Goal: Information Seeking & Learning: Check status

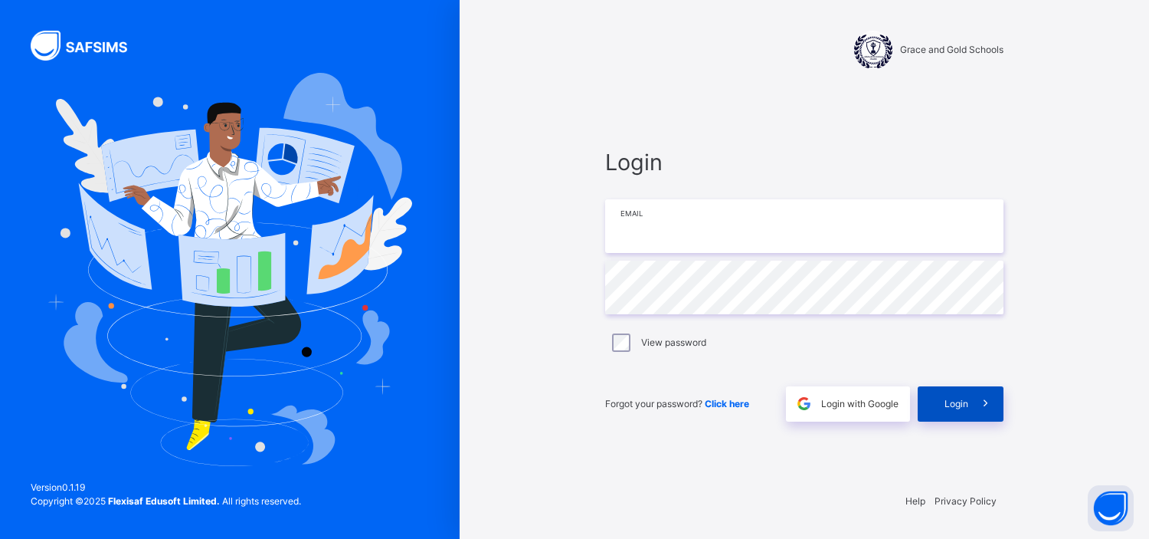
type input "**********"
click at [949, 404] on span "Login" at bounding box center [957, 404] width 24 height 14
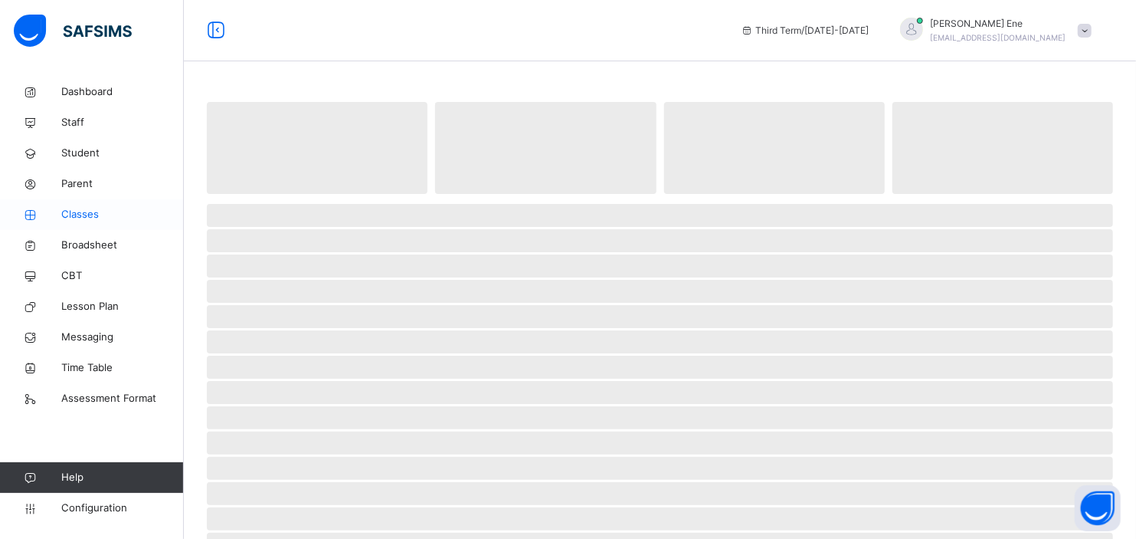
click at [86, 215] on span "Classes" at bounding box center [122, 214] width 123 height 15
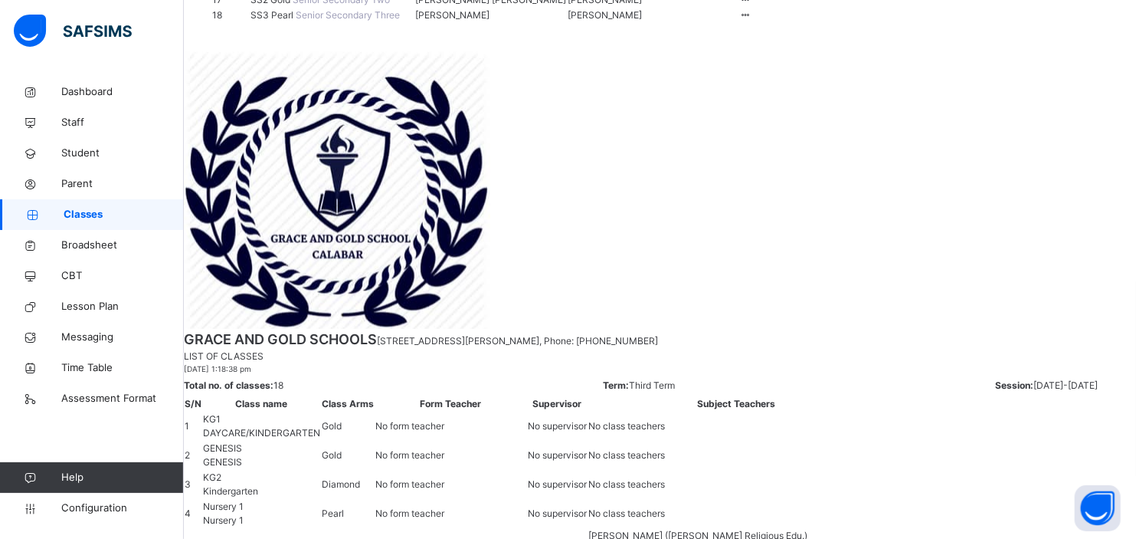
scroll to position [523, 0]
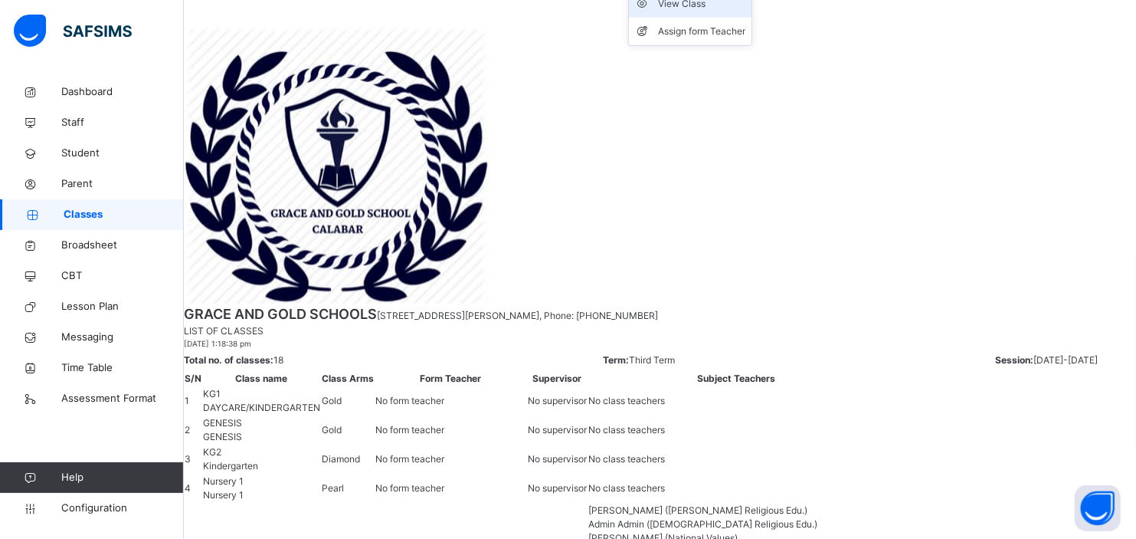
click at [746, 11] on div "View Class" at bounding box center [701, 3] width 87 height 15
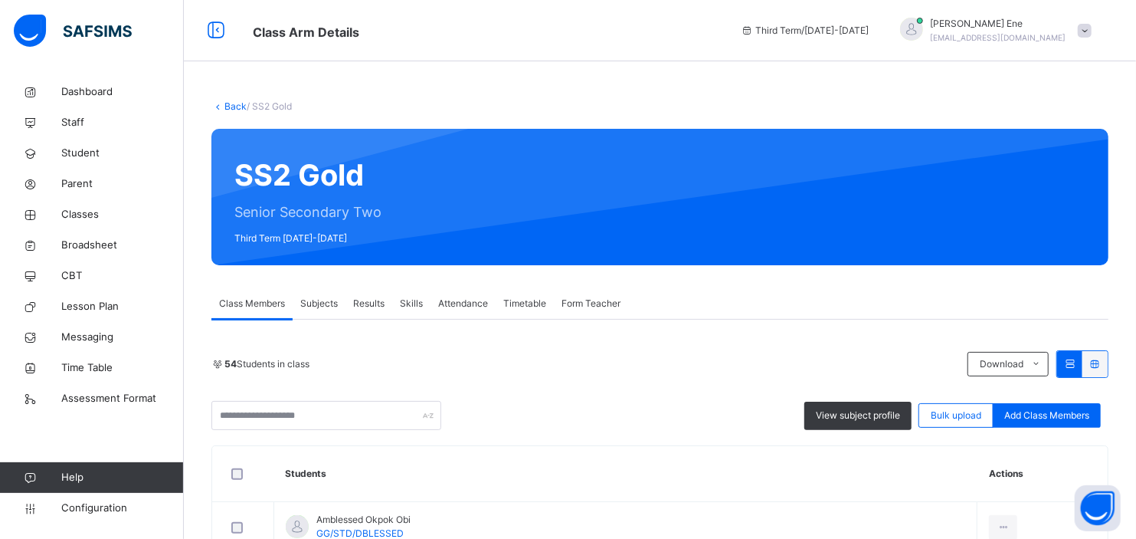
click at [365, 305] on span "Results" at bounding box center [368, 304] width 31 height 14
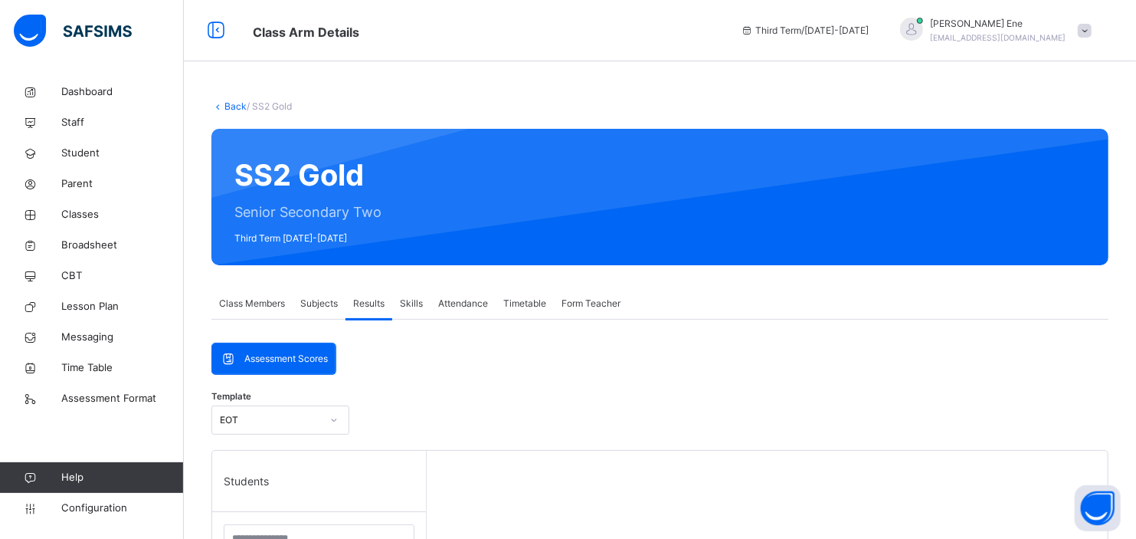
scroll to position [470, 0]
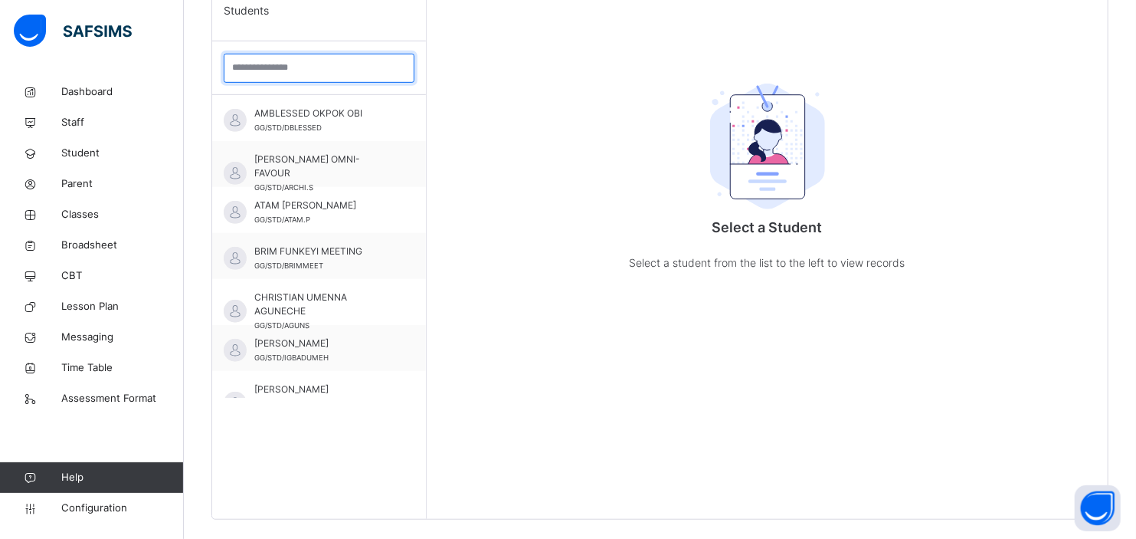
click at [257, 72] on input "search" at bounding box center [319, 68] width 191 height 29
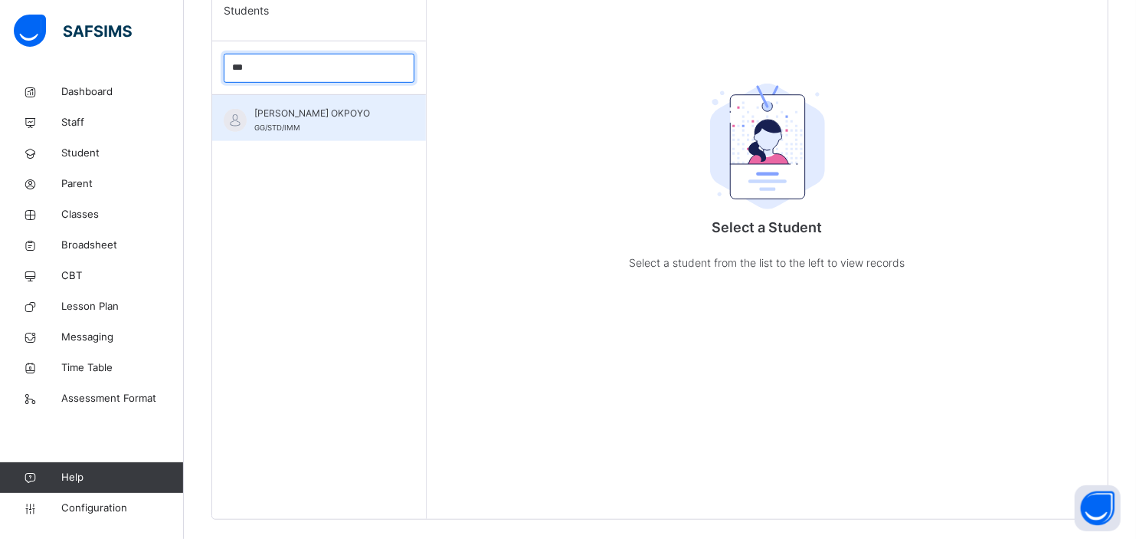
type input "***"
click at [297, 120] on span "[PERSON_NAME] OKPOYO" at bounding box center [322, 114] width 137 height 14
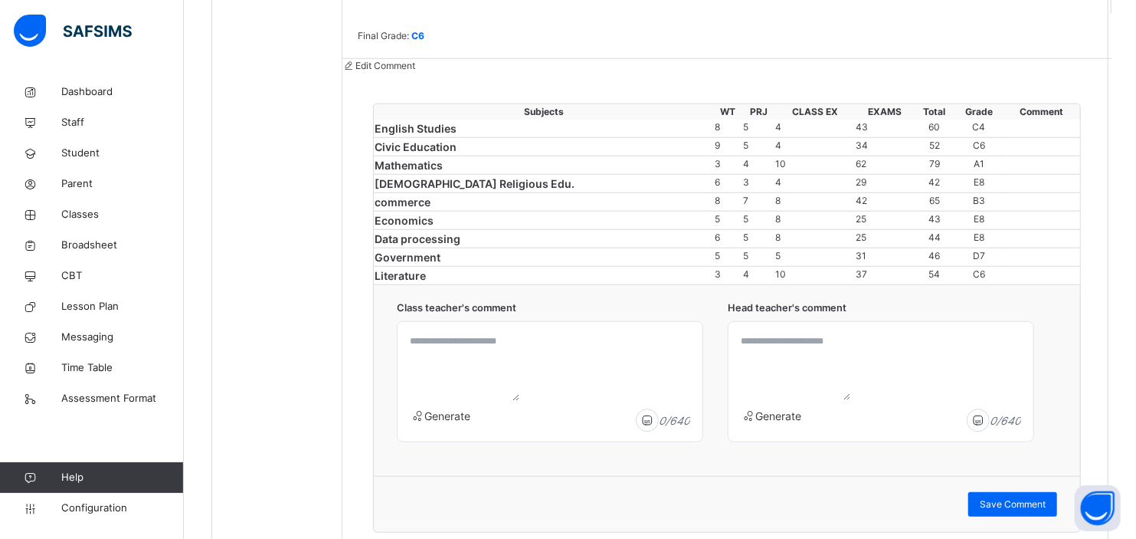
scroll to position [941, 0]
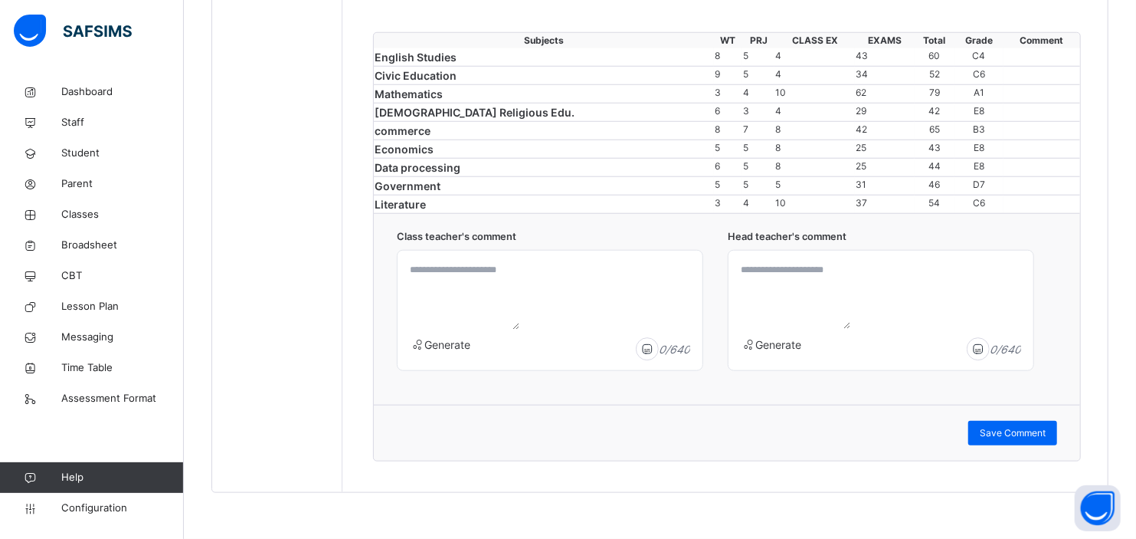
click at [500, 329] on textarea at bounding box center [462, 293] width 116 height 73
drag, startPoint x: 431, startPoint y: 349, endPoint x: 451, endPoint y: 429, distance: 82.1
click at [451, 351] on span "Generate" at bounding box center [448, 344] width 46 height 13
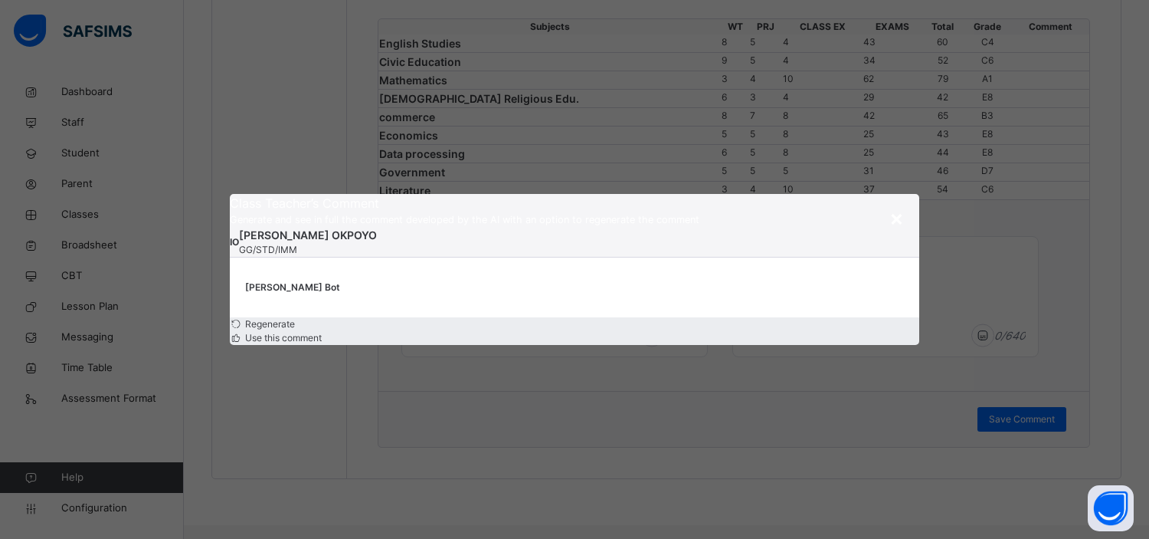
click at [291, 329] on span "Regenerate" at bounding box center [269, 323] width 52 height 11
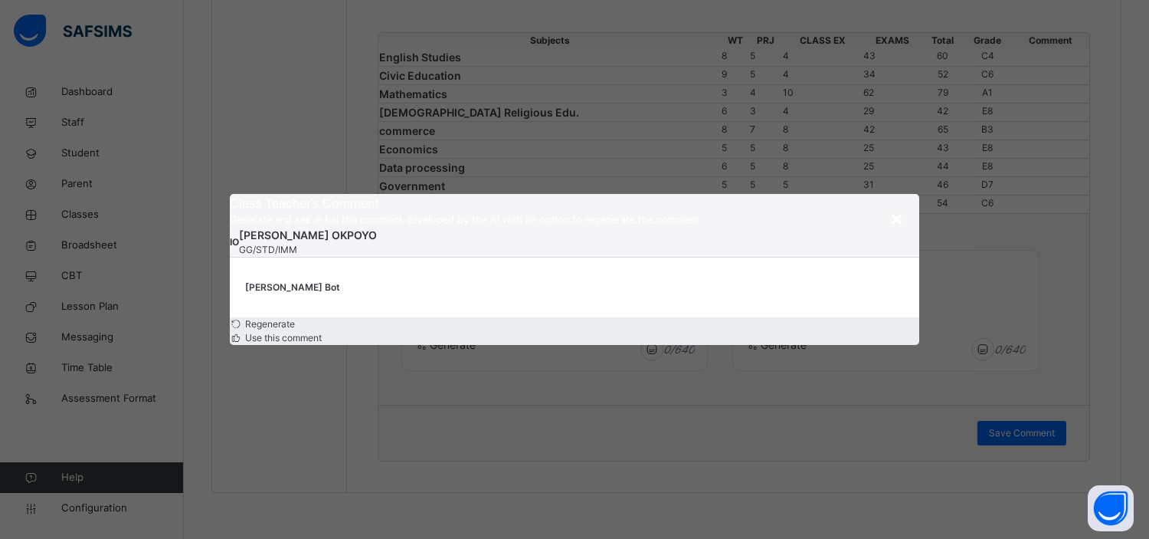
click at [279, 329] on span "Regenerate" at bounding box center [269, 323] width 52 height 11
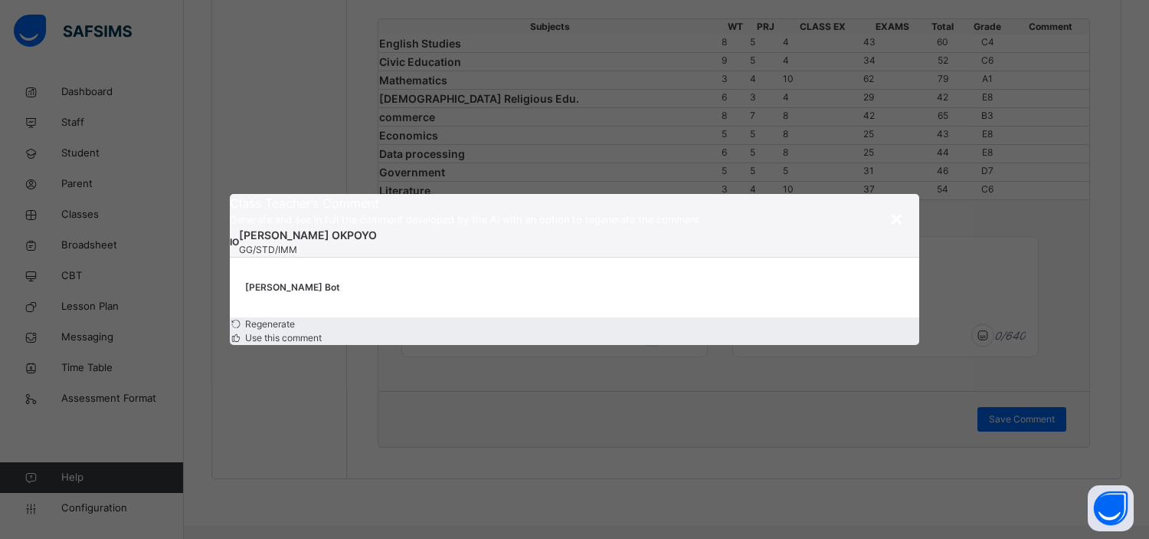
click at [892, 205] on span "×" at bounding box center [897, 218] width 15 height 26
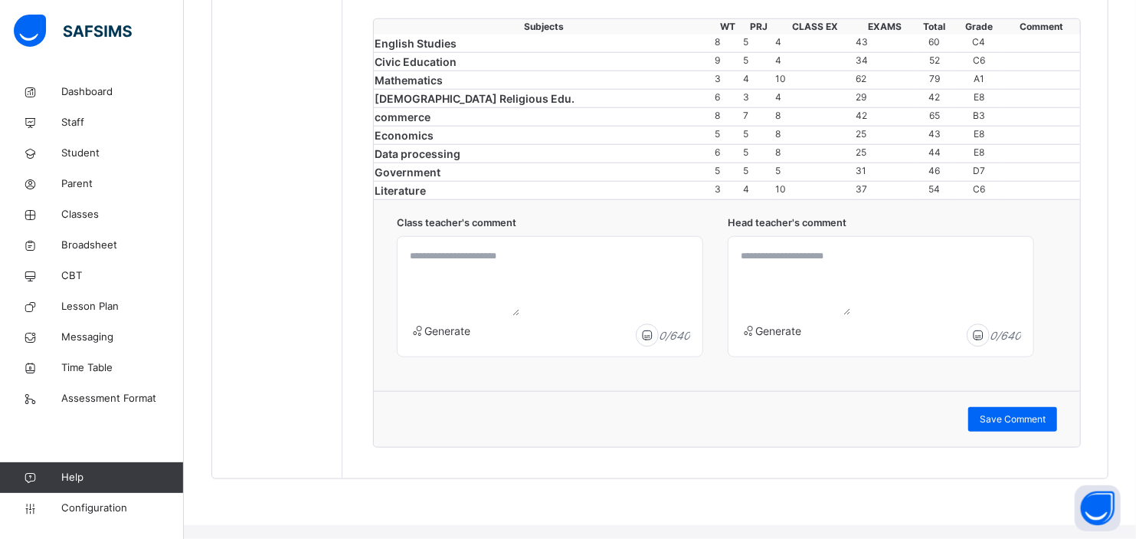
click at [457, 337] on span "Generate" at bounding box center [448, 330] width 46 height 13
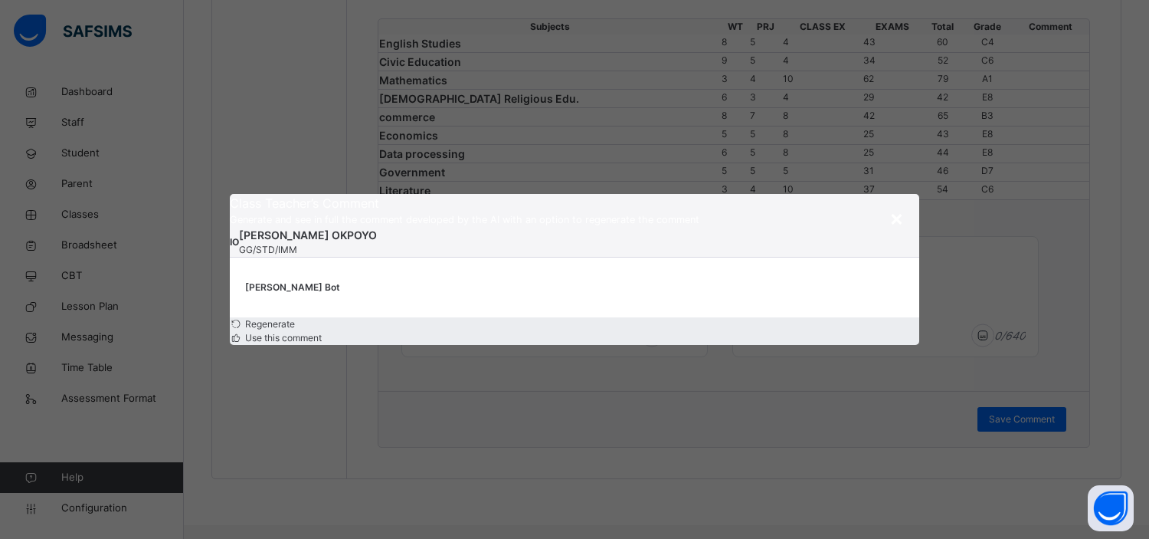
click at [898, 205] on span "×" at bounding box center [897, 218] width 15 height 26
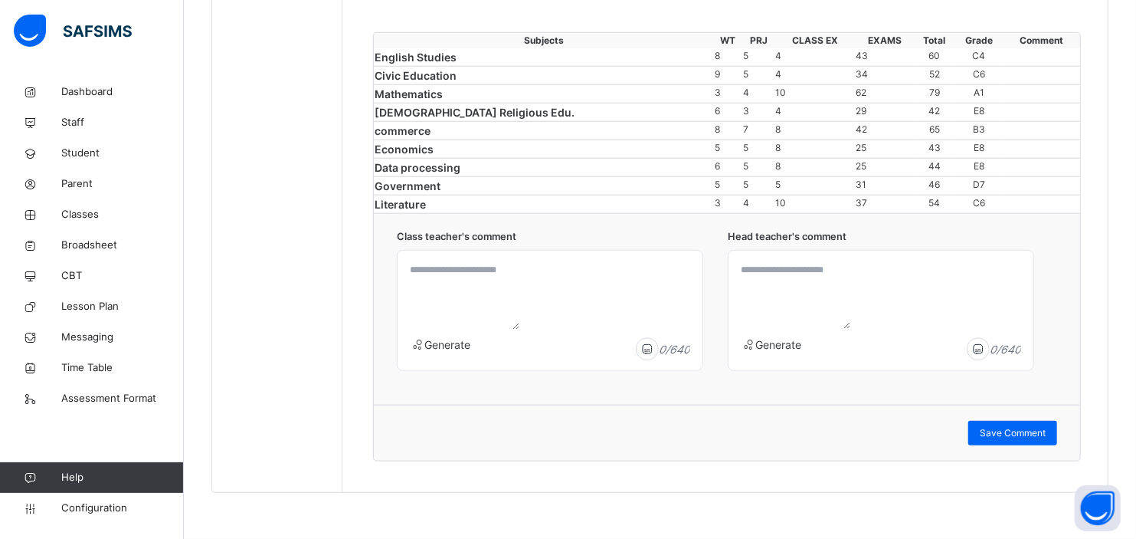
click at [443, 361] on div "Generate" at bounding box center [452, 348] width 84 height 25
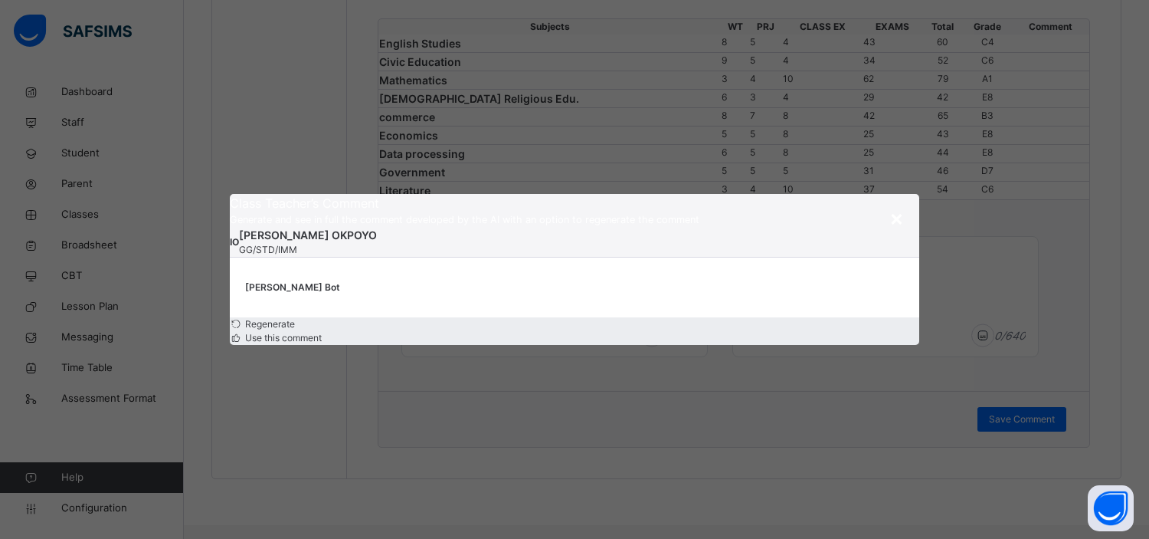
click at [897, 205] on span "×" at bounding box center [897, 218] width 15 height 26
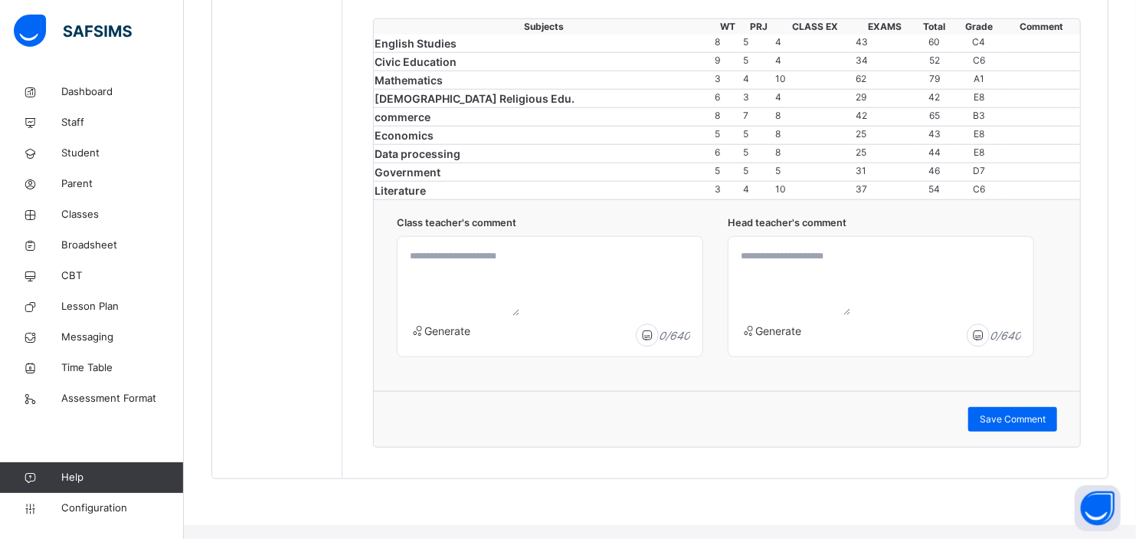
click at [775, 316] on textarea at bounding box center [793, 279] width 116 height 73
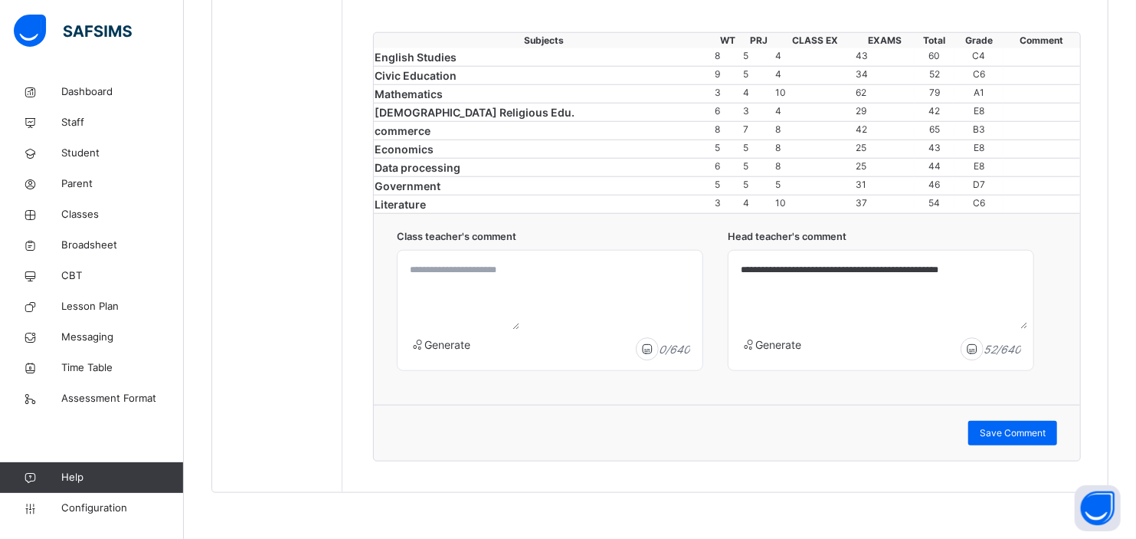
type textarea "**********"
click at [446, 351] on span "Generate" at bounding box center [448, 344] width 46 height 13
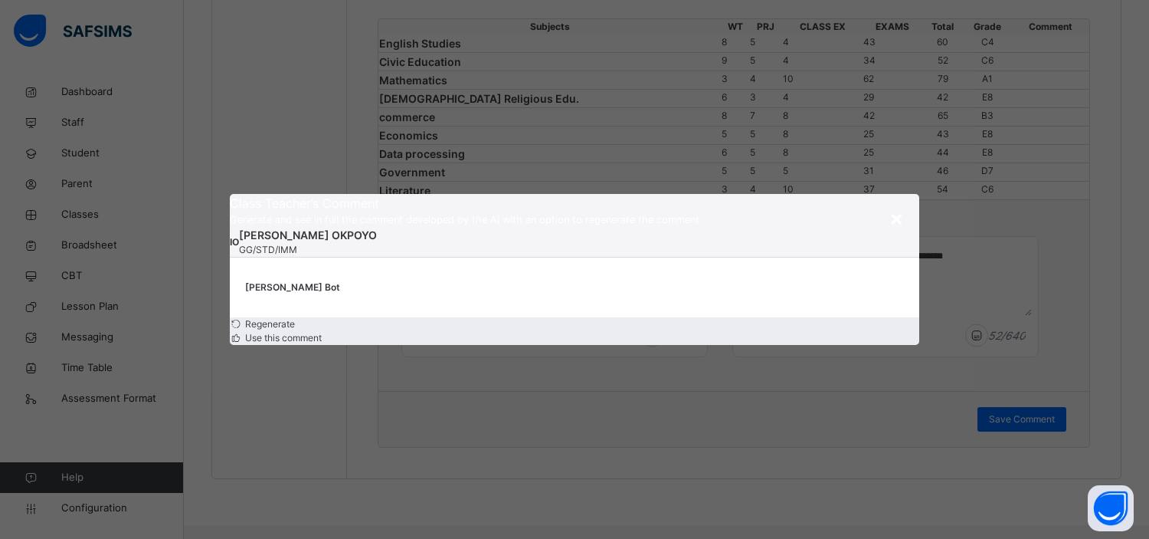
click at [322, 339] on span "Use this comment" at bounding box center [282, 337] width 79 height 11
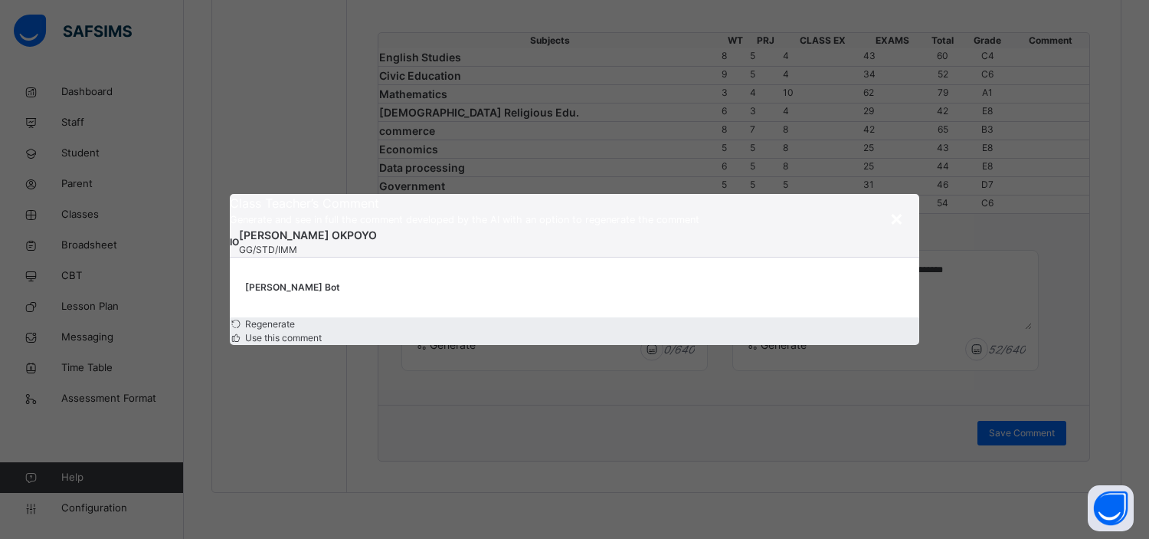
click at [896, 205] on span "×" at bounding box center [897, 218] width 15 height 26
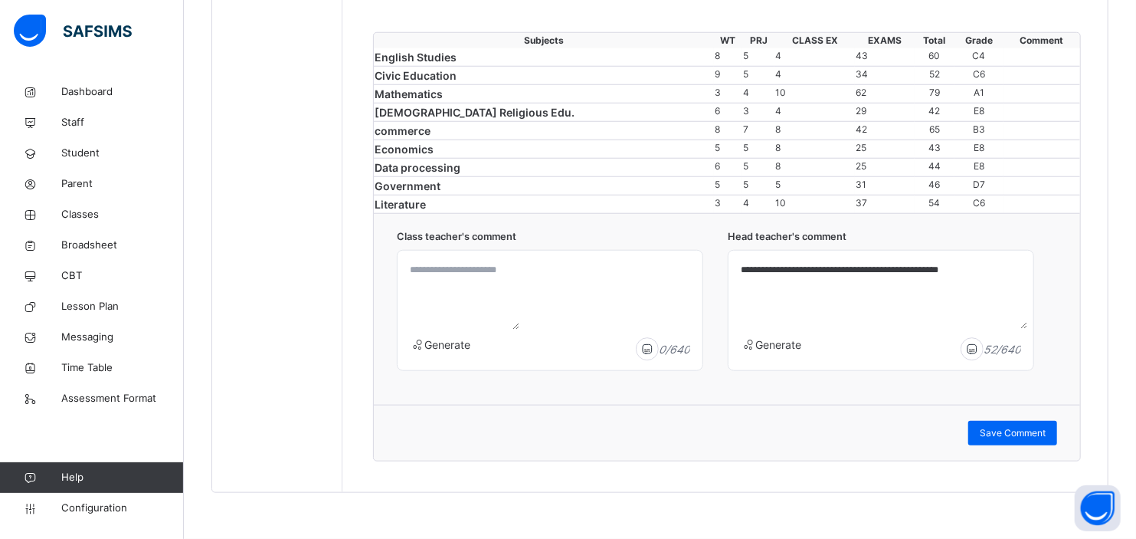
click at [516, 329] on textarea at bounding box center [462, 293] width 116 height 73
type textarea "**********"
click at [1039, 440] on span "Save Comment" at bounding box center [1013, 433] width 66 height 14
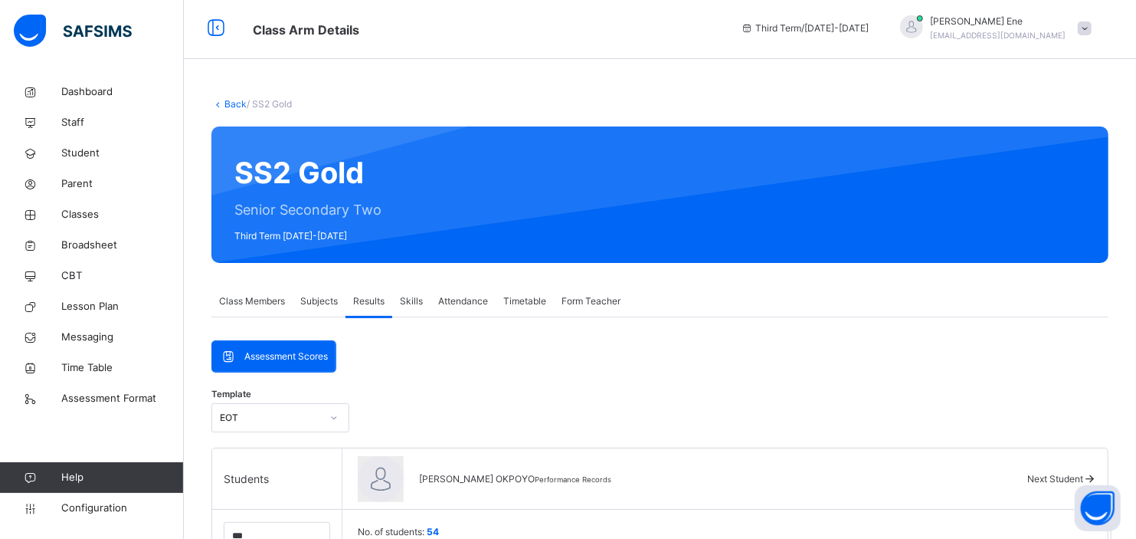
scroll to position [0, 0]
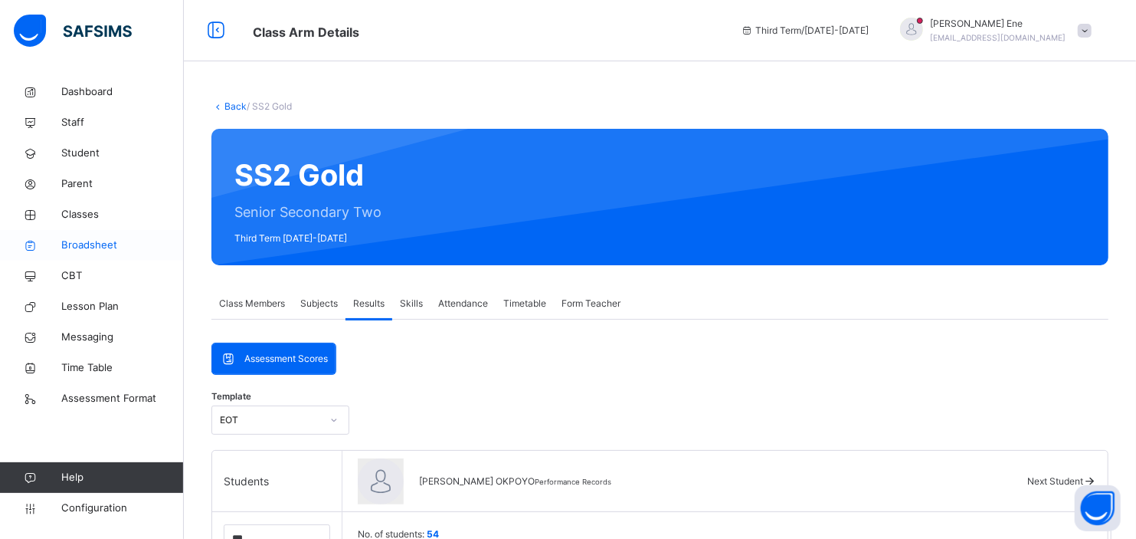
click at [100, 238] on span "Broadsheet" at bounding box center [122, 245] width 123 height 15
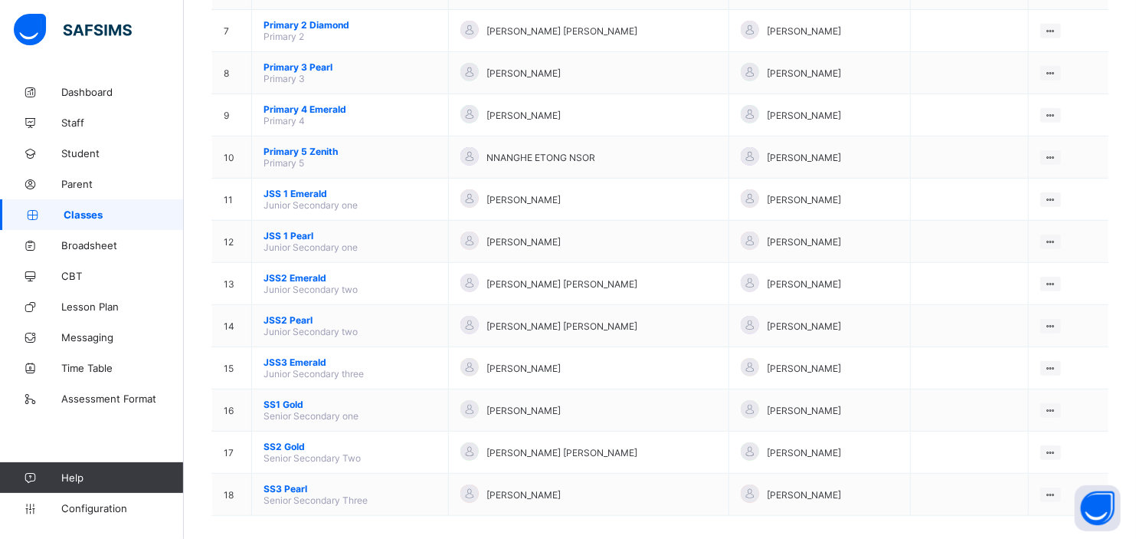
scroll to position [424, 0]
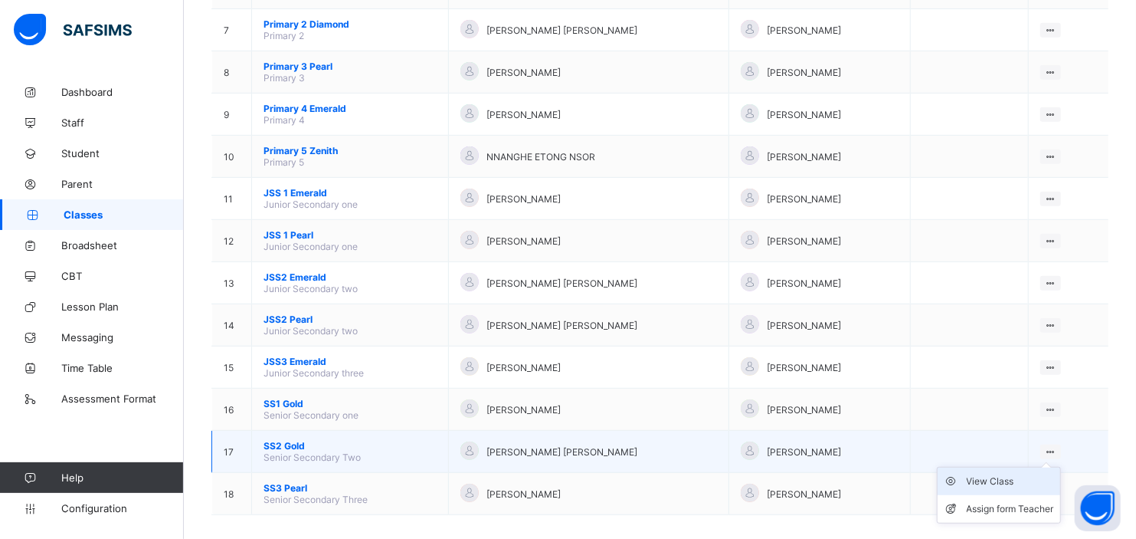
click at [988, 474] on div "View Class" at bounding box center [1010, 481] width 87 height 15
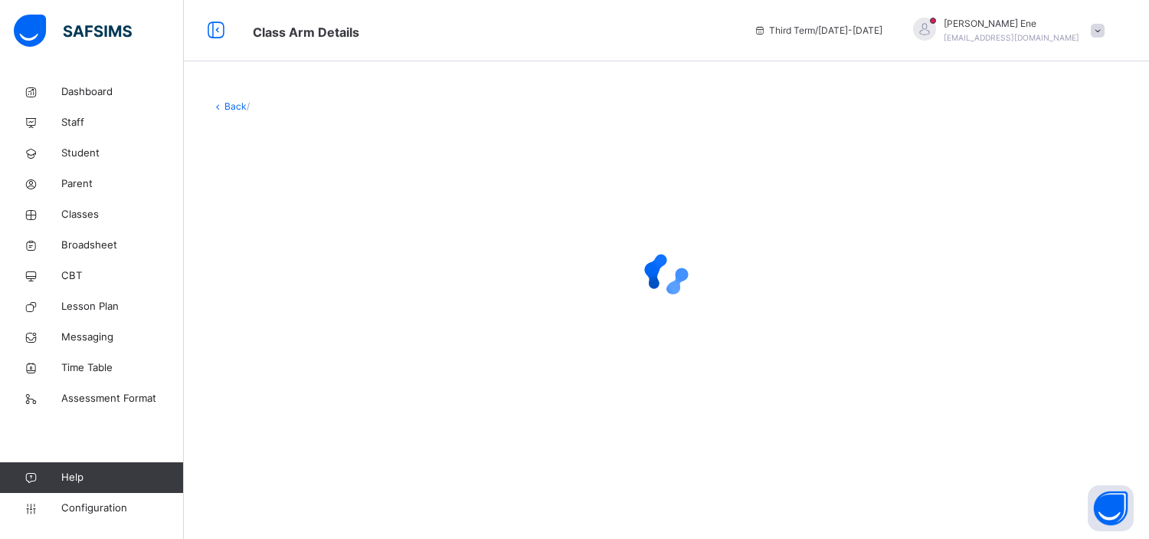
click at [289, 98] on div "Back /" at bounding box center [666, 260] width 965 height 366
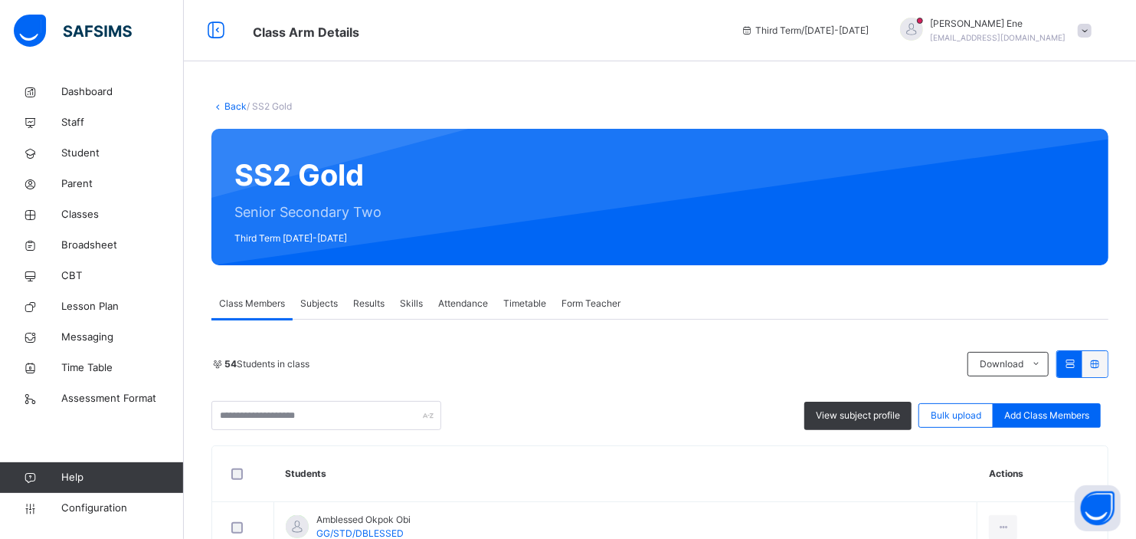
click at [324, 303] on span "Subjects" at bounding box center [319, 304] width 38 height 14
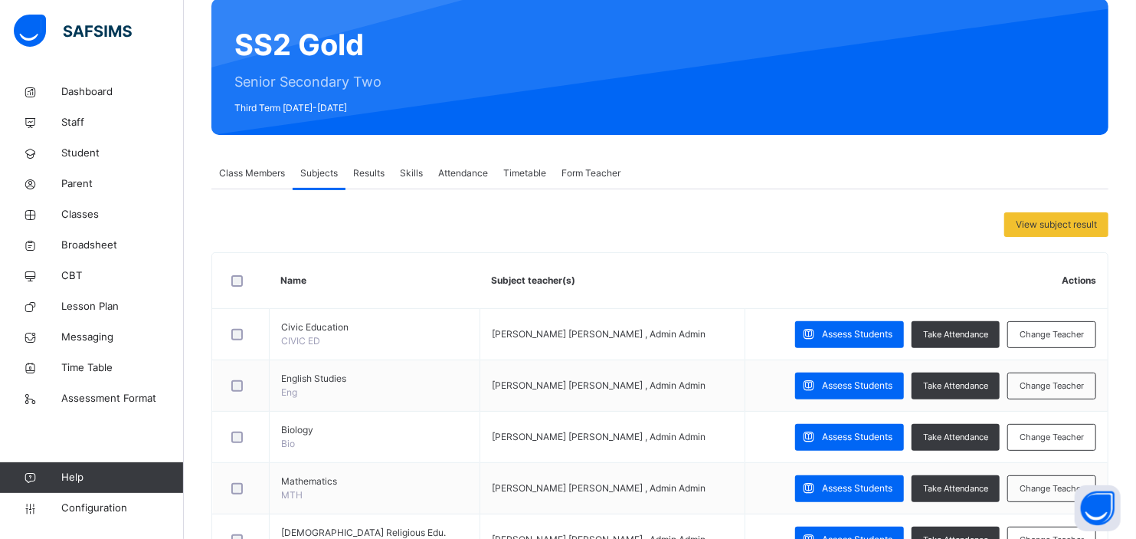
scroll to position [136, 0]
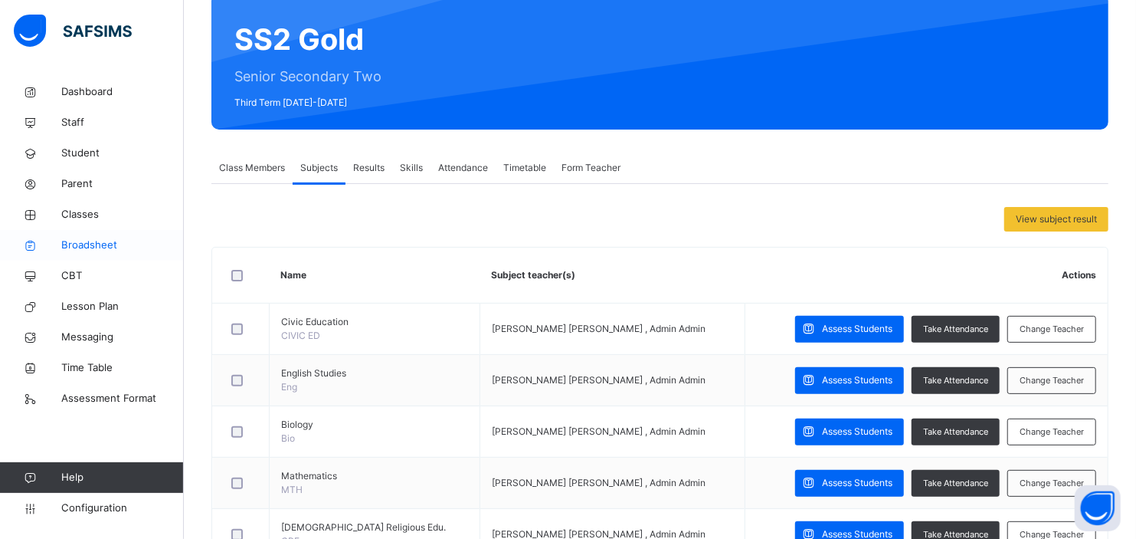
click at [92, 244] on span "Broadsheet" at bounding box center [122, 245] width 123 height 15
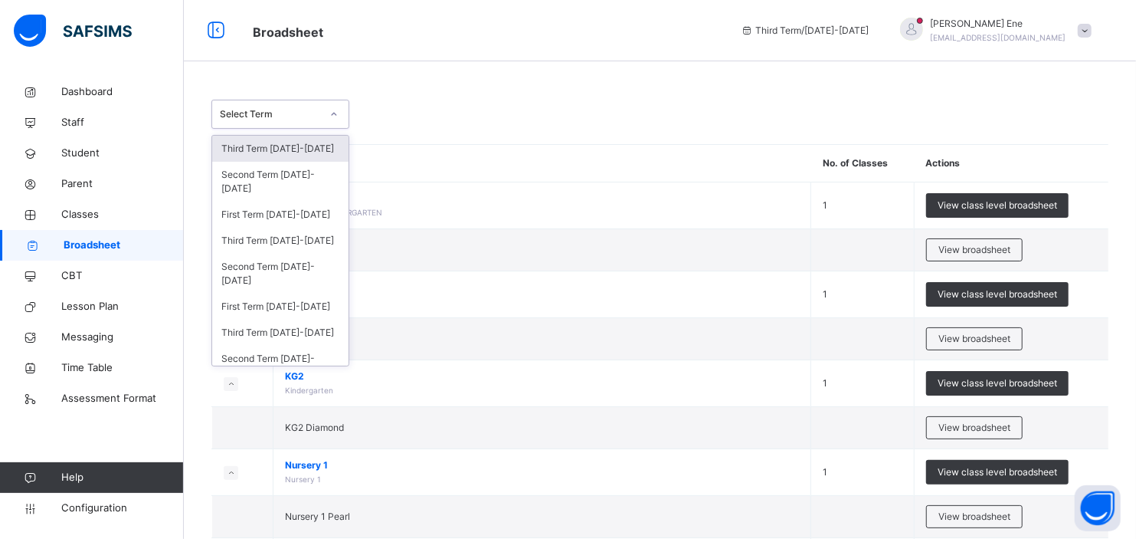
click at [333, 115] on icon at bounding box center [334, 114] width 5 height 3
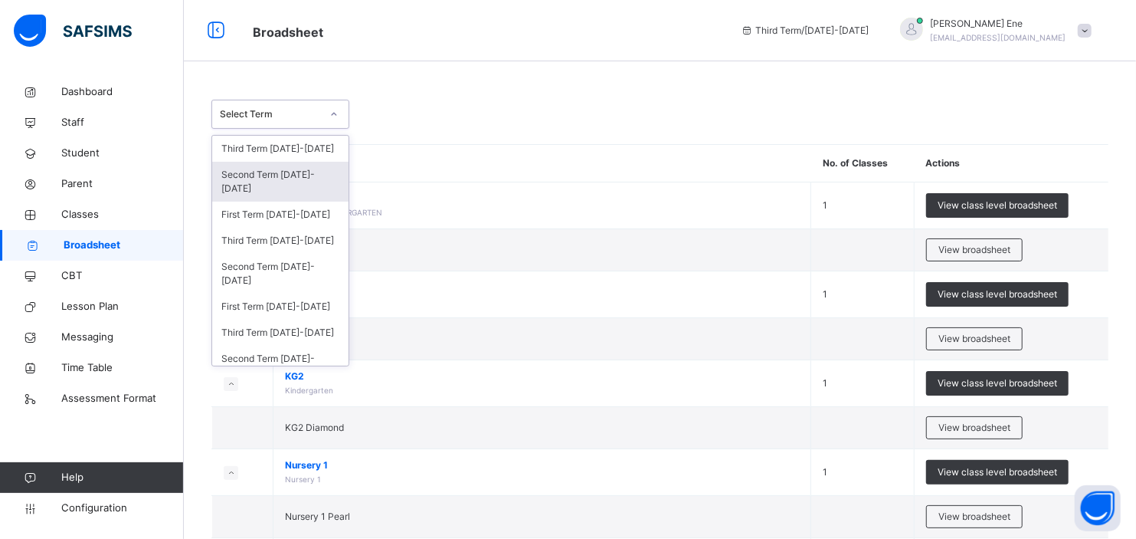
click at [269, 178] on div "Second Term 2024-2025" at bounding box center [280, 182] width 136 height 40
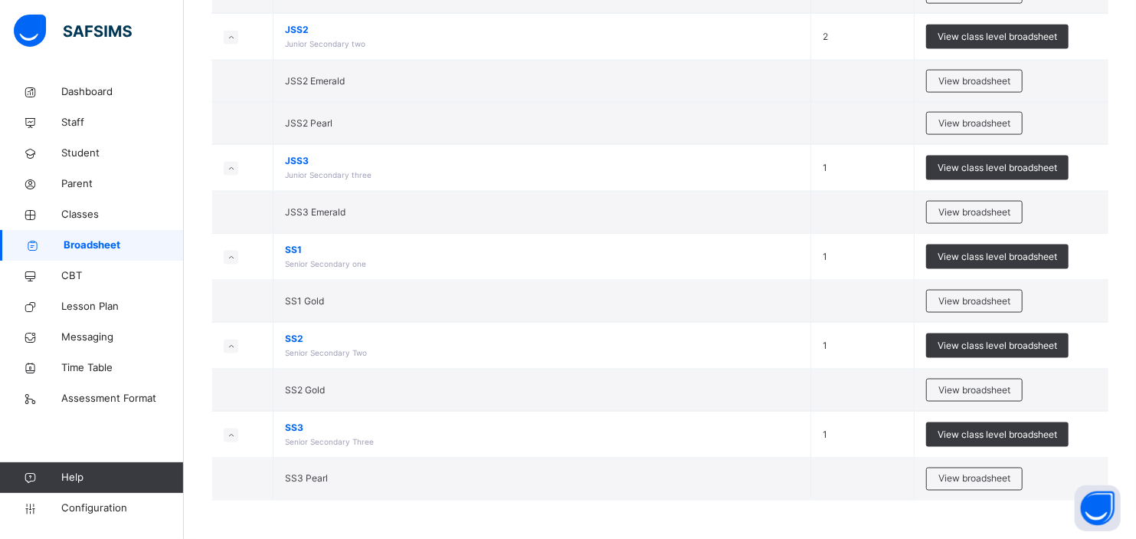
scroll to position [1244, 0]
click at [974, 385] on span "View broadsheet" at bounding box center [975, 390] width 72 height 14
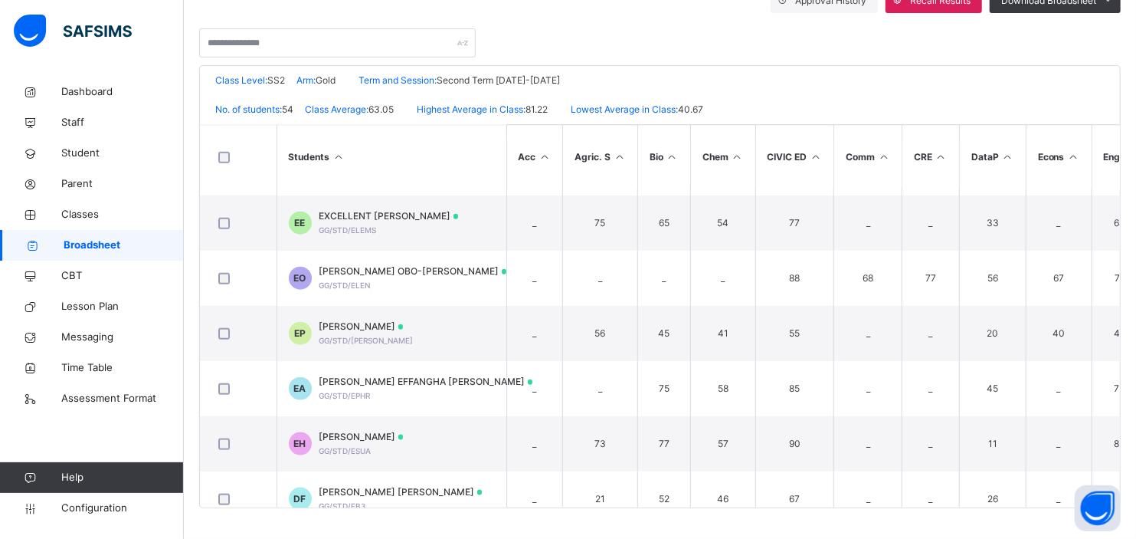
scroll to position [1316, 0]
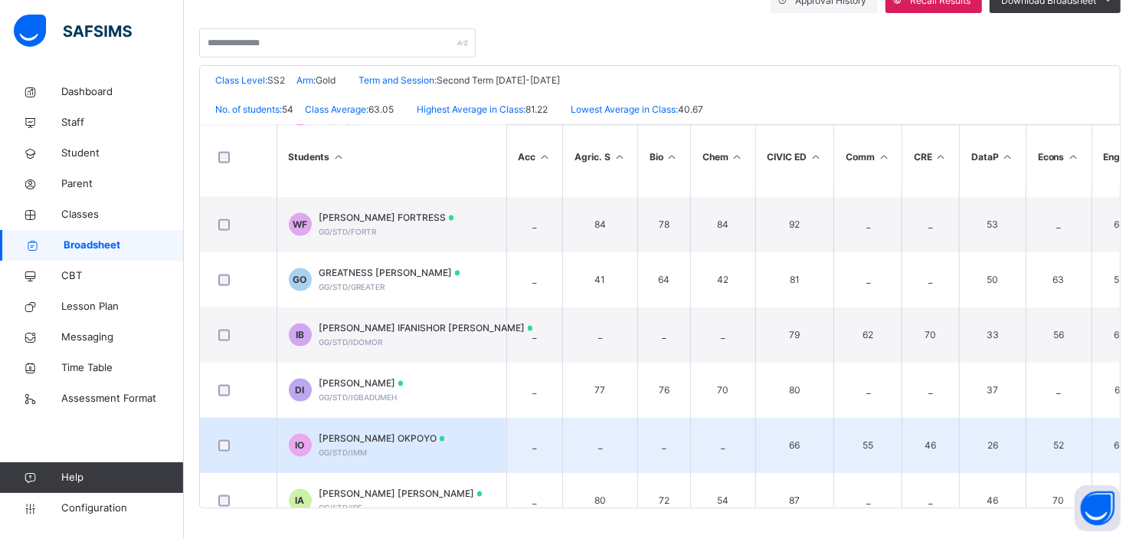
click at [341, 438] on span "[PERSON_NAME] OKPOYO" at bounding box center [383, 438] width 126 height 14
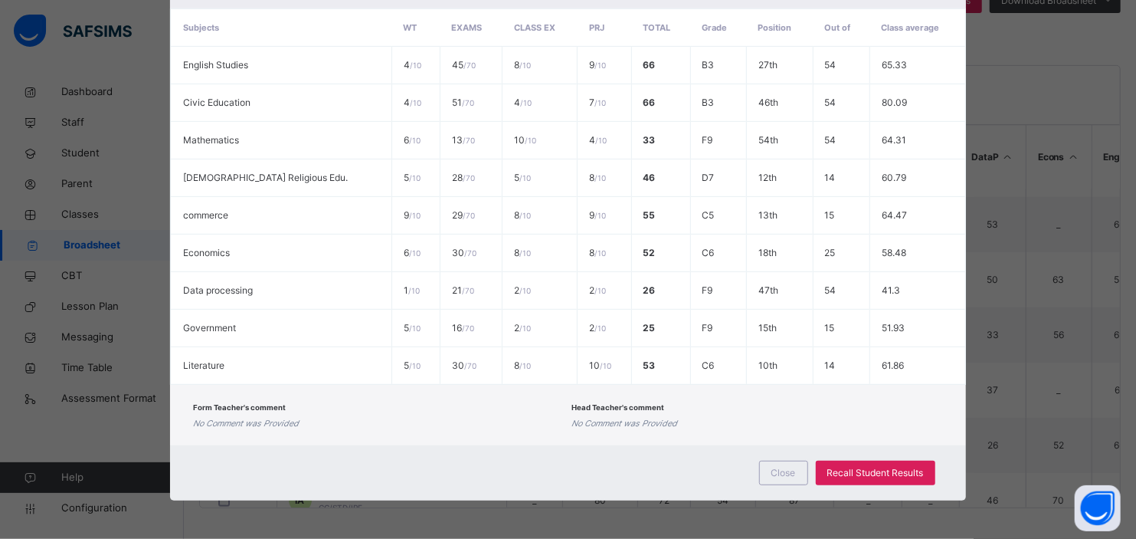
scroll to position [0, 0]
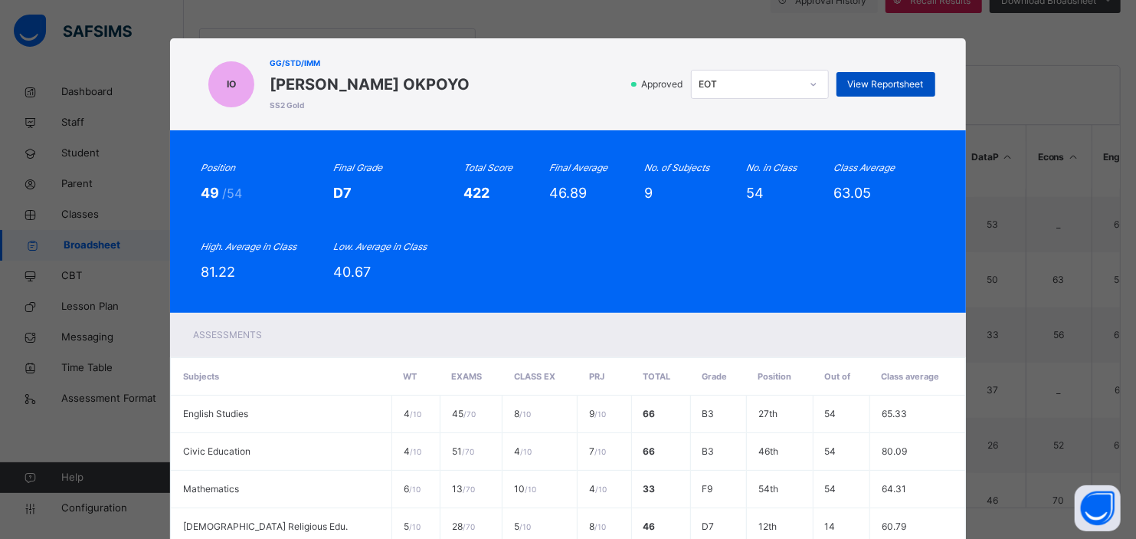
click at [895, 85] on span "View Reportsheet" at bounding box center [886, 84] width 76 height 14
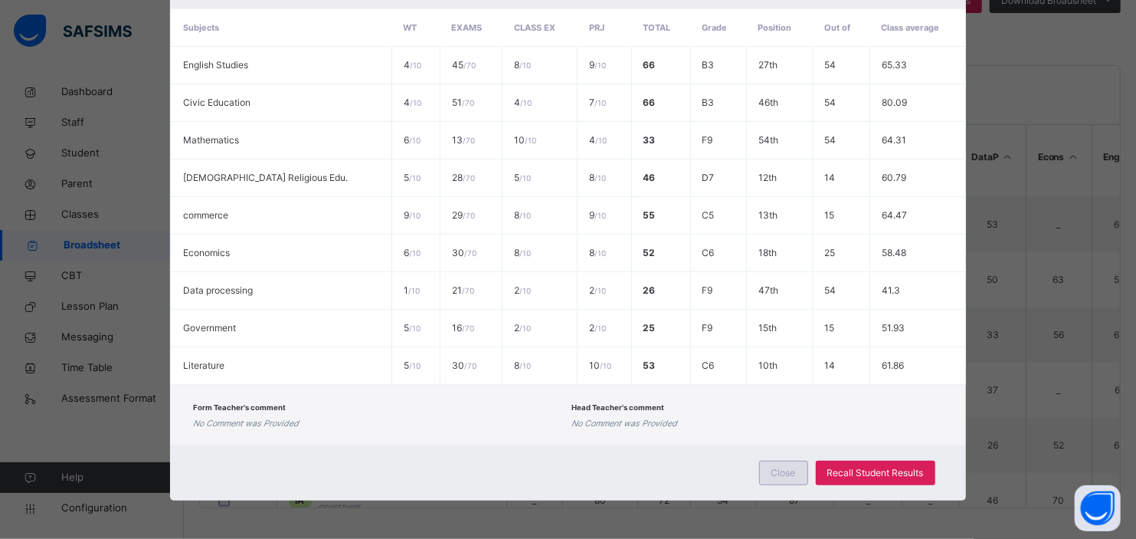
click at [779, 470] on span "Close" at bounding box center [784, 473] width 25 height 14
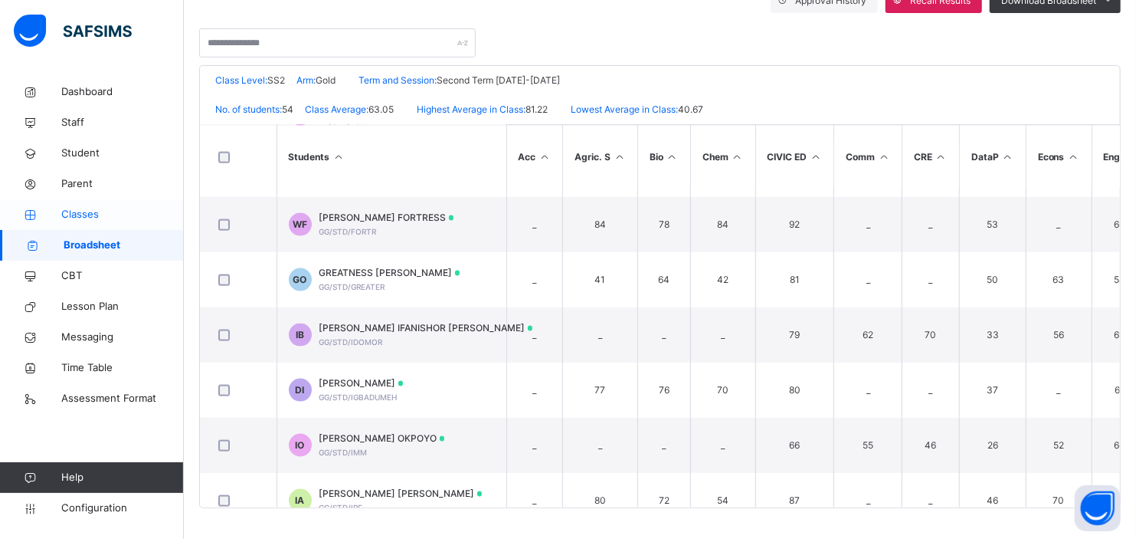
click at [82, 212] on span "Classes" at bounding box center [122, 214] width 123 height 15
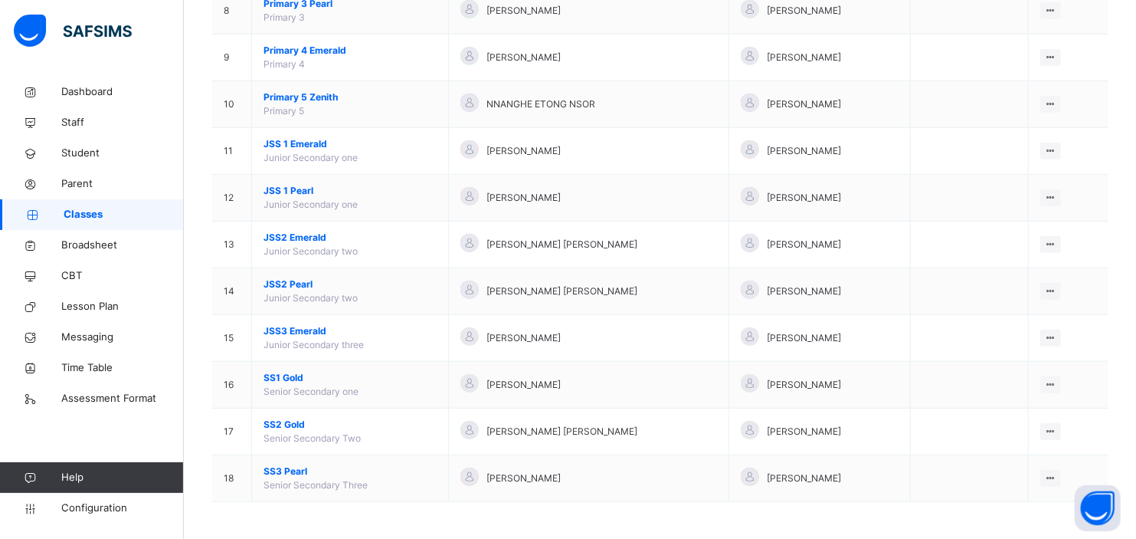
scroll to position [524, 0]
click at [90, 245] on span "Broadsheet" at bounding box center [122, 245] width 123 height 15
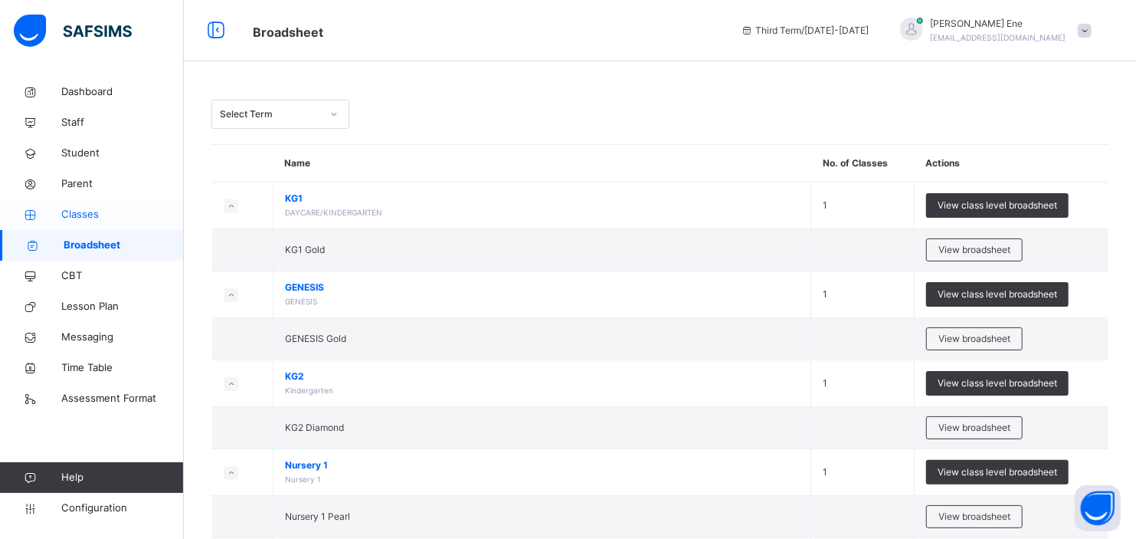
click at [70, 211] on span "Classes" at bounding box center [122, 214] width 123 height 15
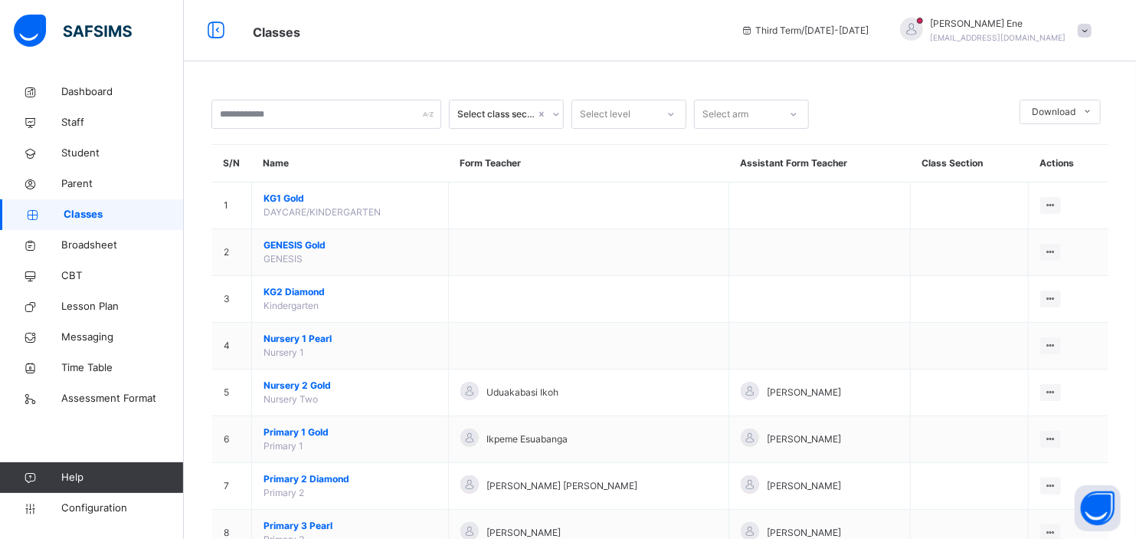
click at [555, 111] on icon at bounding box center [556, 114] width 9 height 15
click at [631, 112] on div "Select level" at bounding box center [614, 115] width 84 height 24
click at [769, 110] on div "Select arm" at bounding box center [737, 115] width 84 height 24
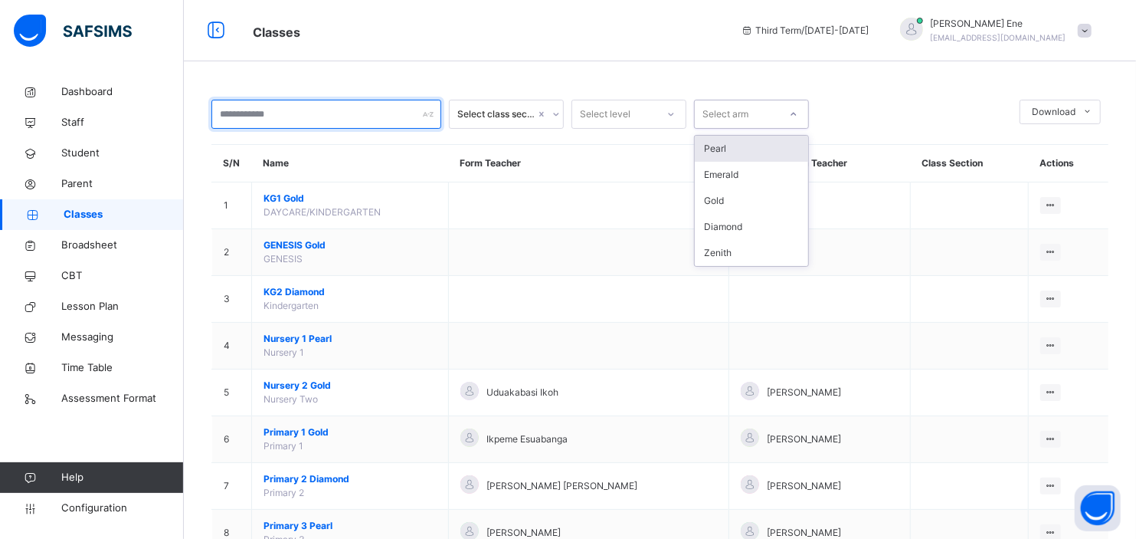
click at [338, 126] on input "text" at bounding box center [326, 114] width 230 height 29
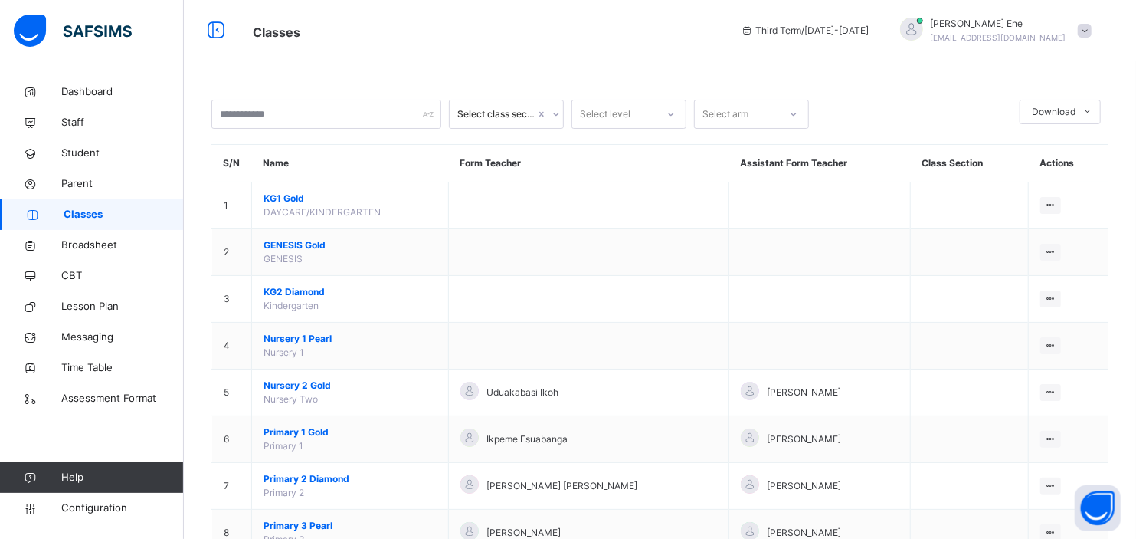
click at [86, 215] on span "Classes" at bounding box center [124, 214] width 120 height 15
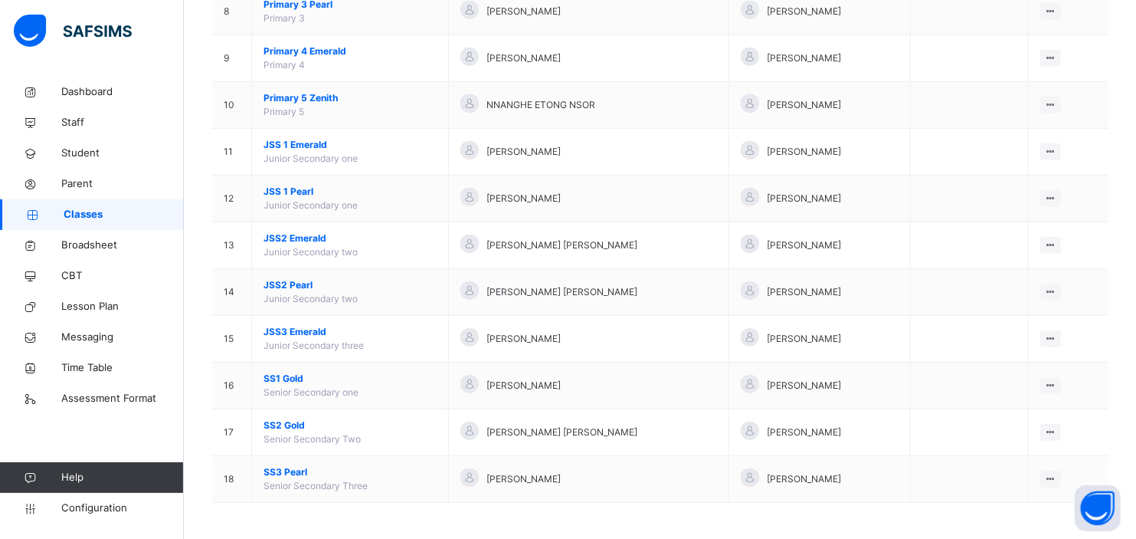
scroll to position [524, 0]
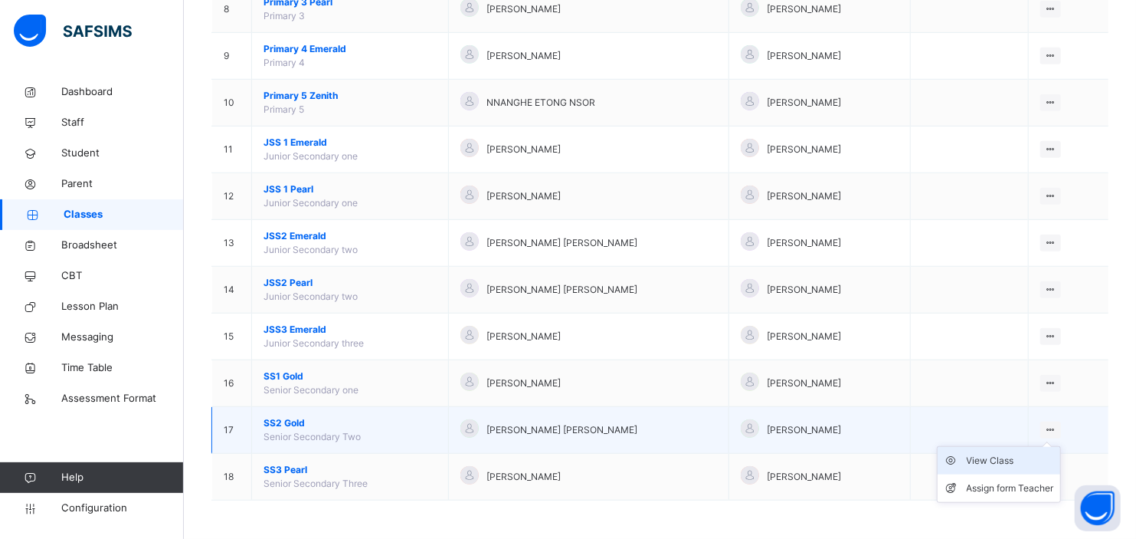
click at [983, 456] on div "View Class" at bounding box center [1010, 460] width 87 height 15
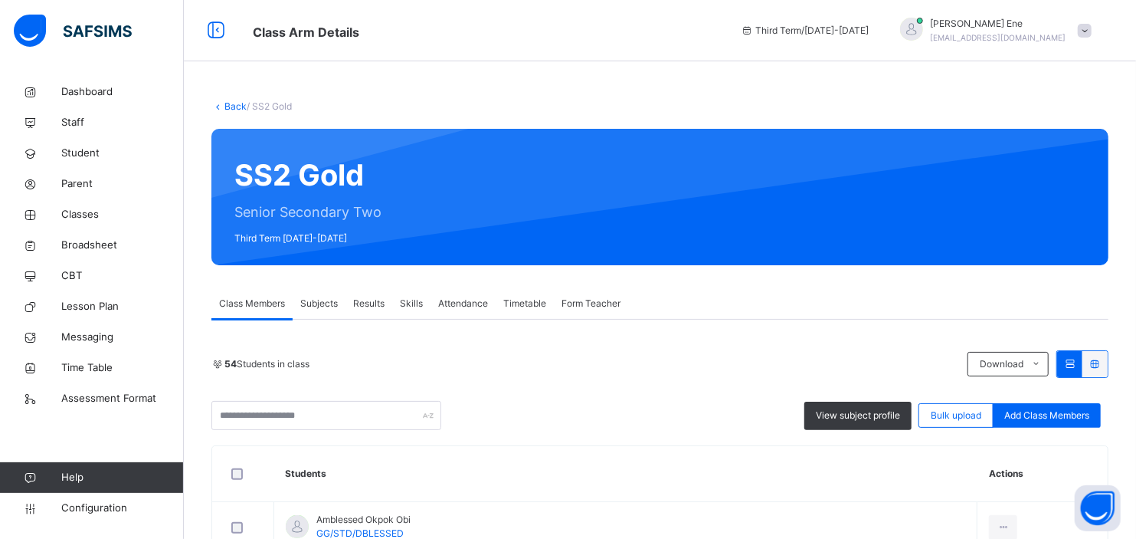
click at [870, 29] on span "Third Term / 2024-2025" at bounding box center [805, 31] width 129 height 14
click at [280, 415] on input "text" at bounding box center [326, 415] width 230 height 29
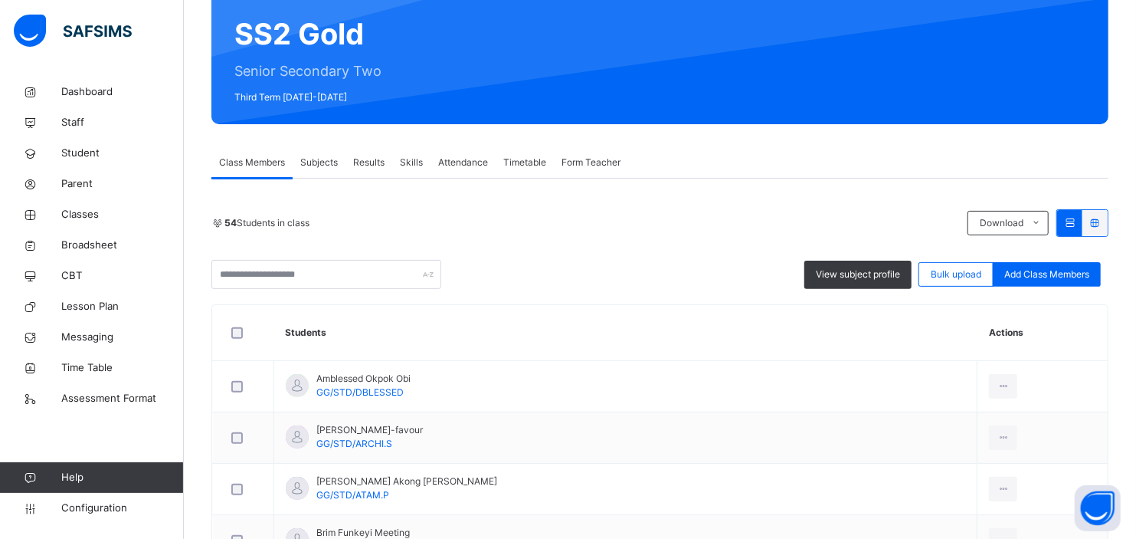
scroll to position [170, 0]
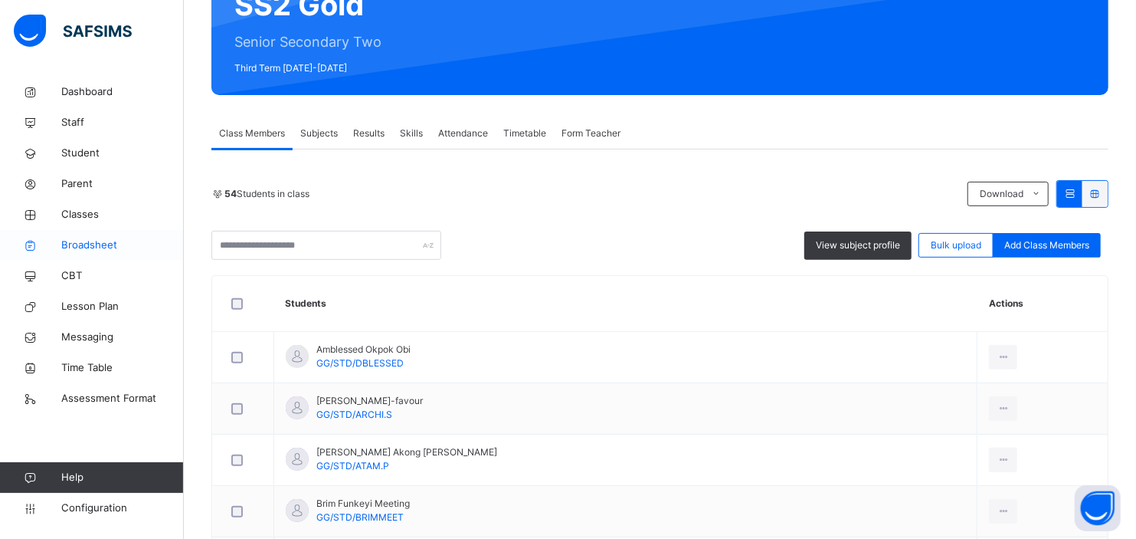
click at [102, 247] on span "Broadsheet" at bounding box center [122, 245] width 123 height 15
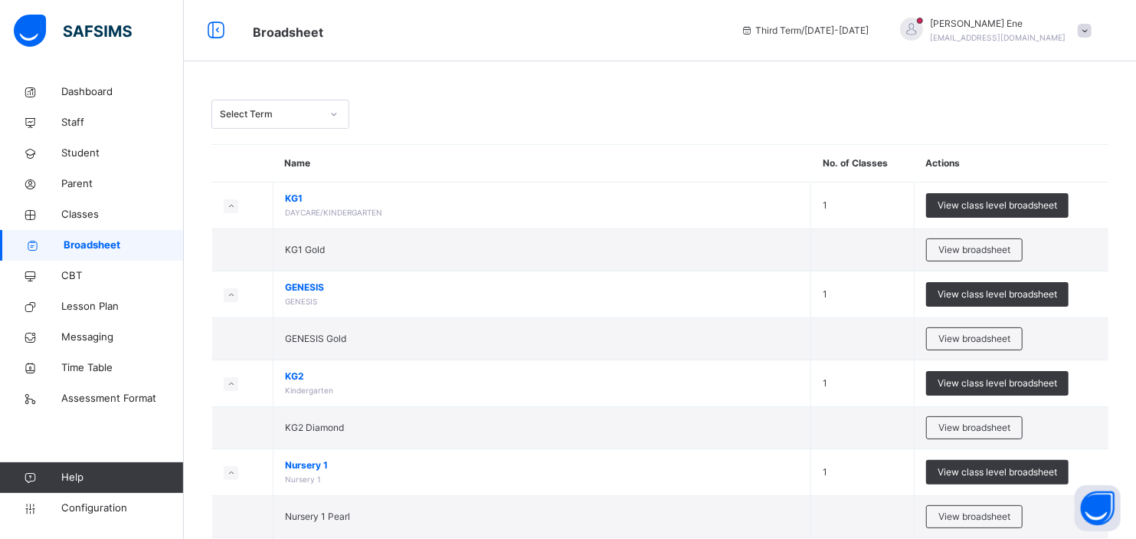
click at [310, 110] on div "Select Term" at bounding box center [270, 114] width 101 height 14
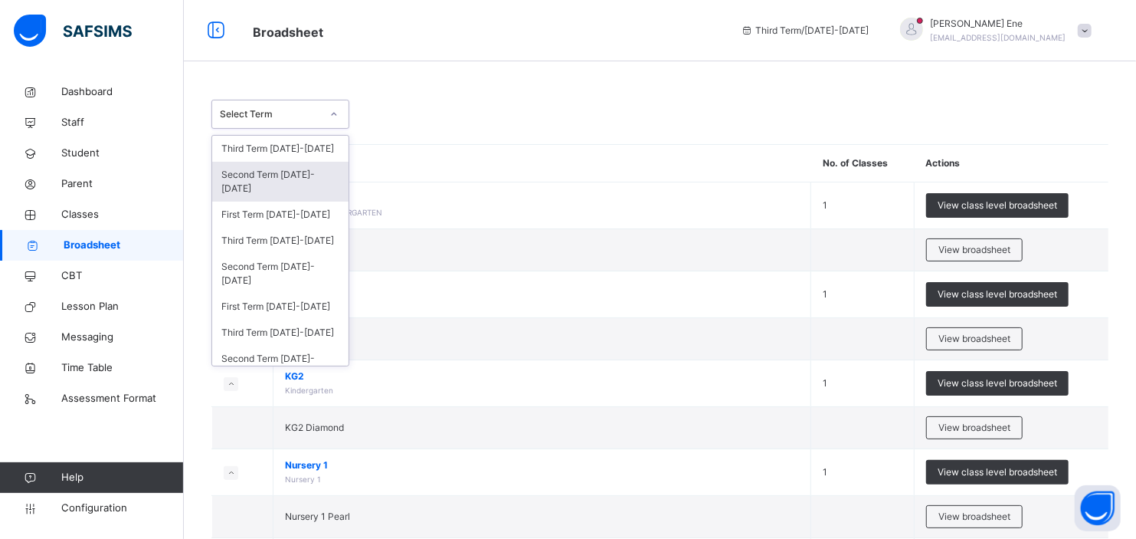
click at [269, 184] on div "Second Term 2024-2025" at bounding box center [280, 182] width 136 height 40
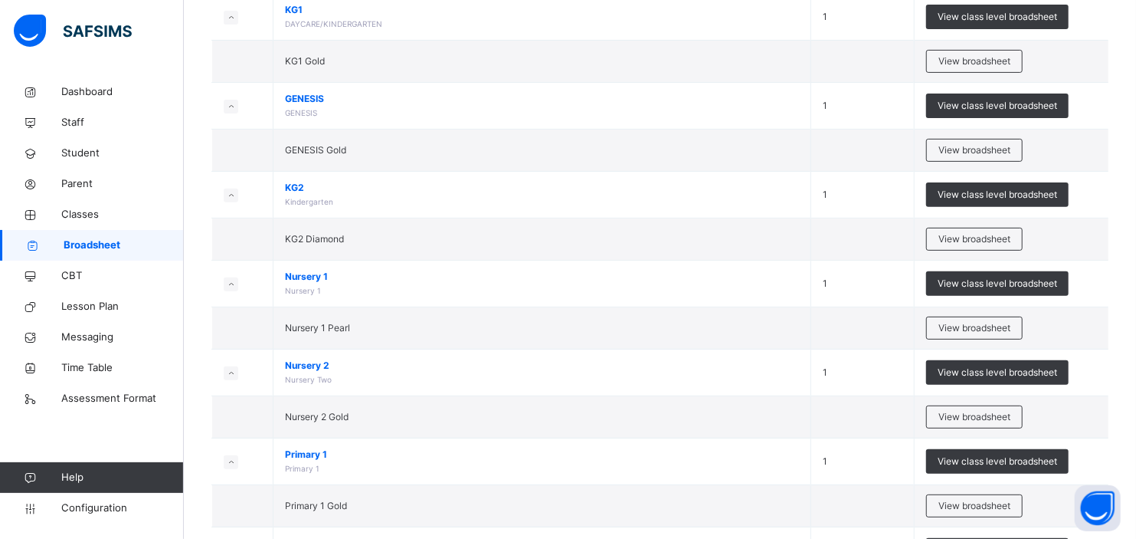
scroll to position [272, 0]
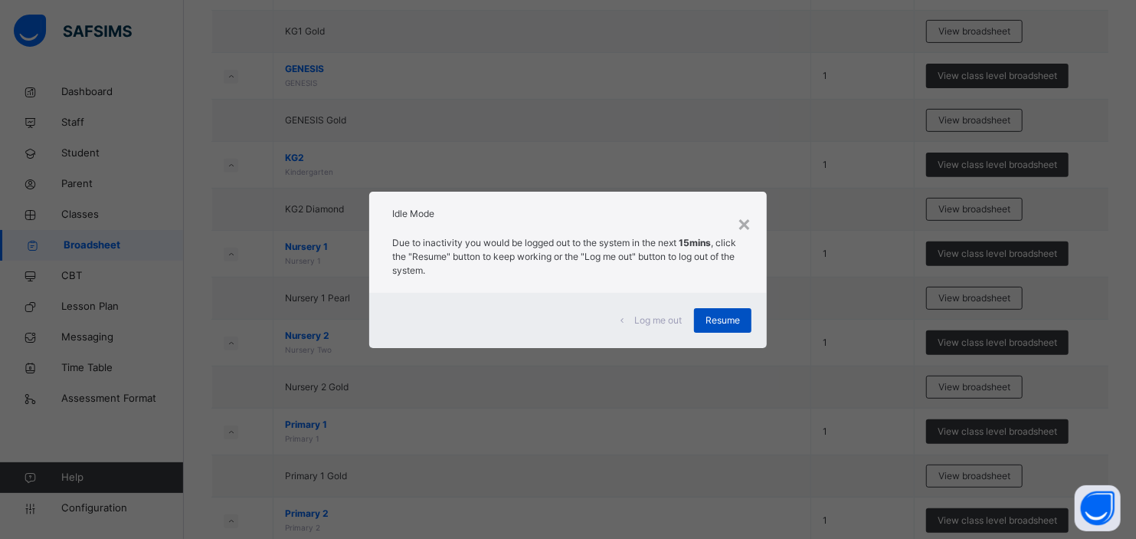
click at [717, 320] on span "Resume" at bounding box center [723, 320] width 34 height 14
